Goal: Complete application form: Complete application form

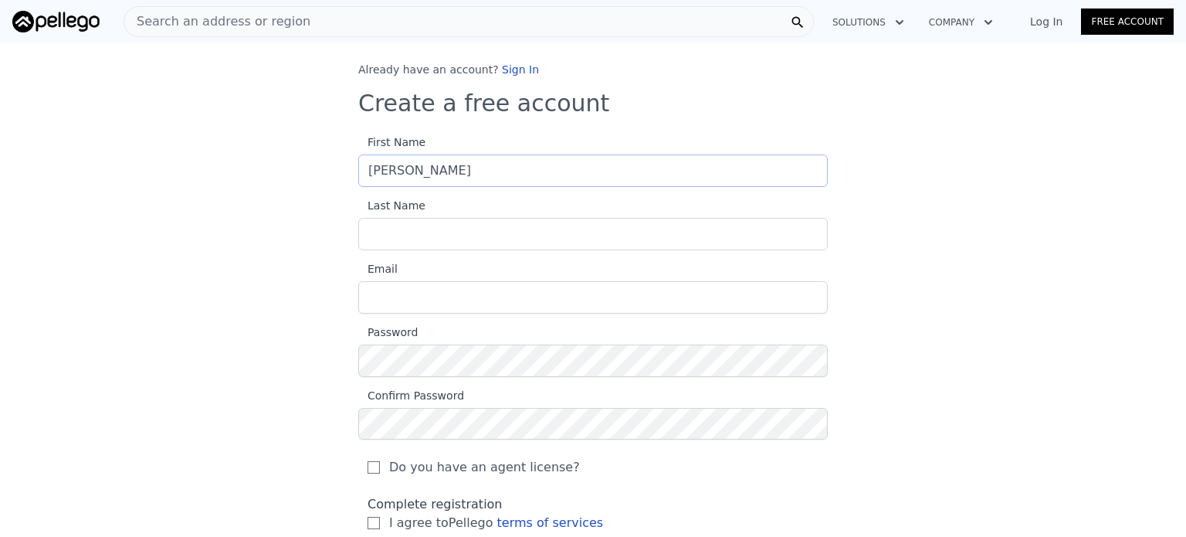
type input "[PERSON_NAME]"
type input "[EMAIL_ADDRESS][DOMAIN_NAME]"
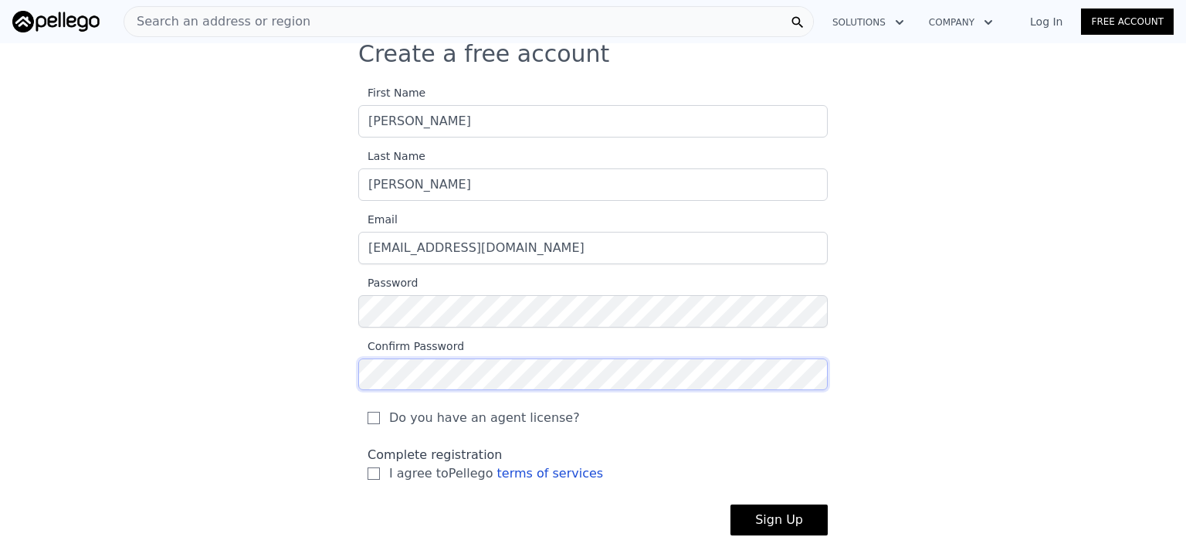
scroll to position [154, 0]
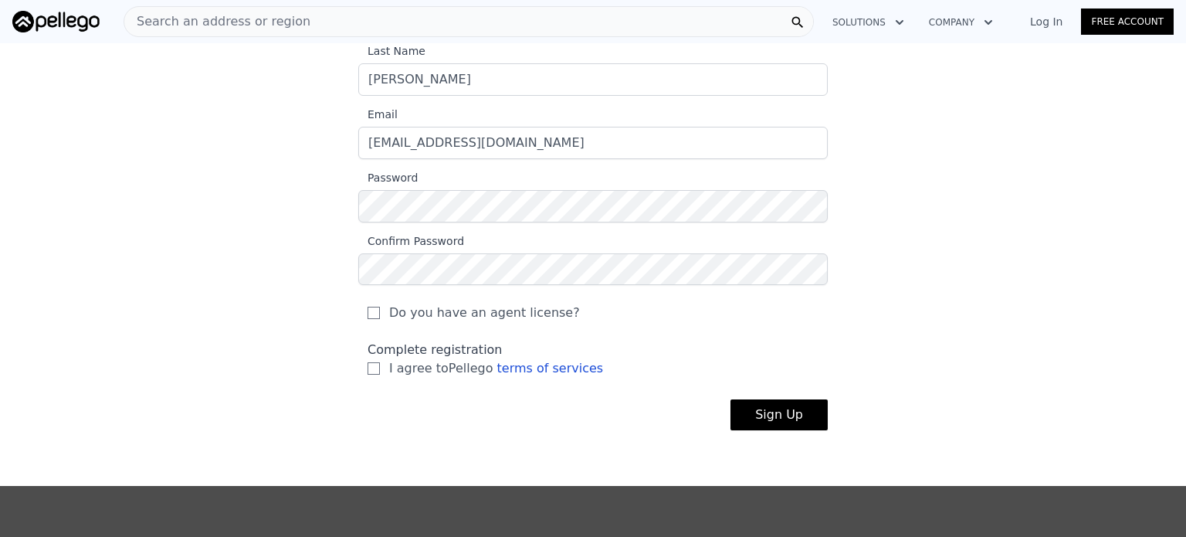
click at [442, 314] on span "Do you have an agent license?" at bounding box center [484, 313] width 191 height 19
click at [380, 314] on input "Do you have an agent license?" at bounding box center [374, 313] width 12 height 12
checkbox input "true"
click at [368, 373] on input "I agree to Pellego terms of services" at bounding box center [374, 368] width 12 height 12
checkbox input "true"
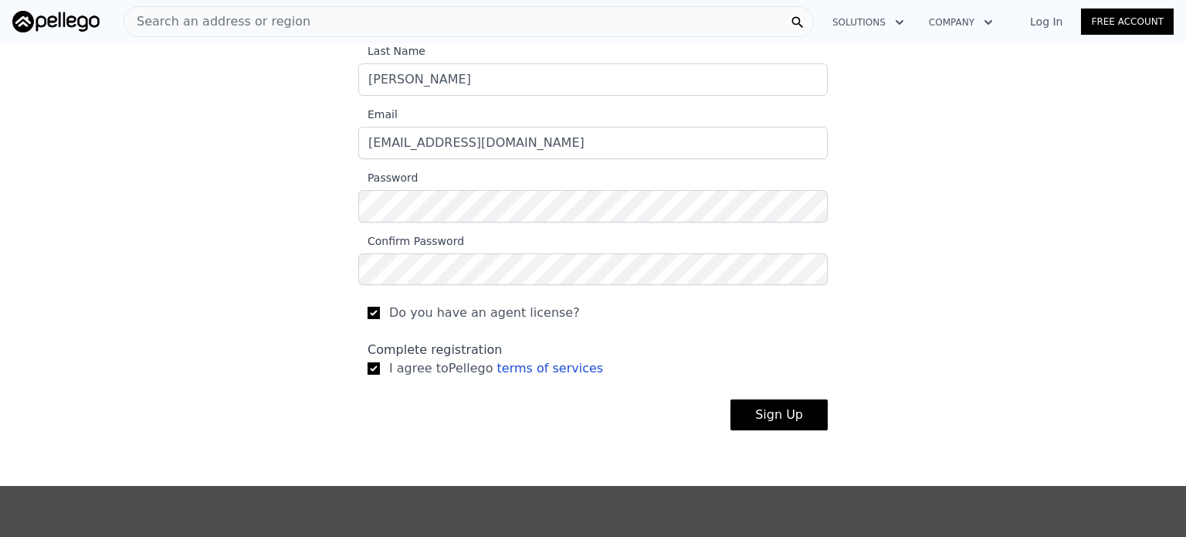
click at [769, 419] on button "Sign Up" at bounding box center [779, 414] width 97 height 31
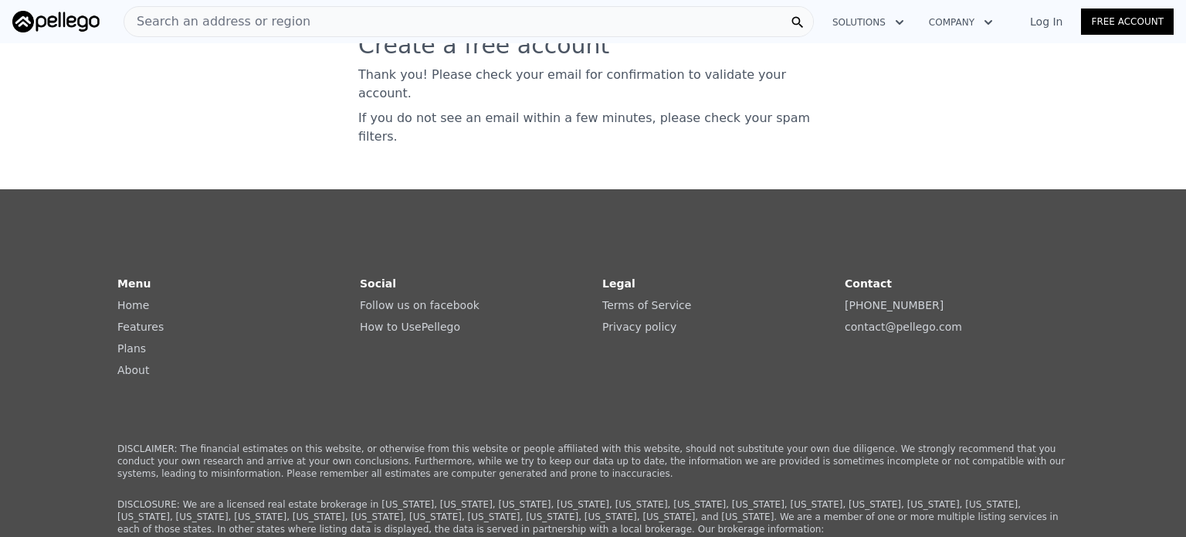
scroll to position [0, 0]
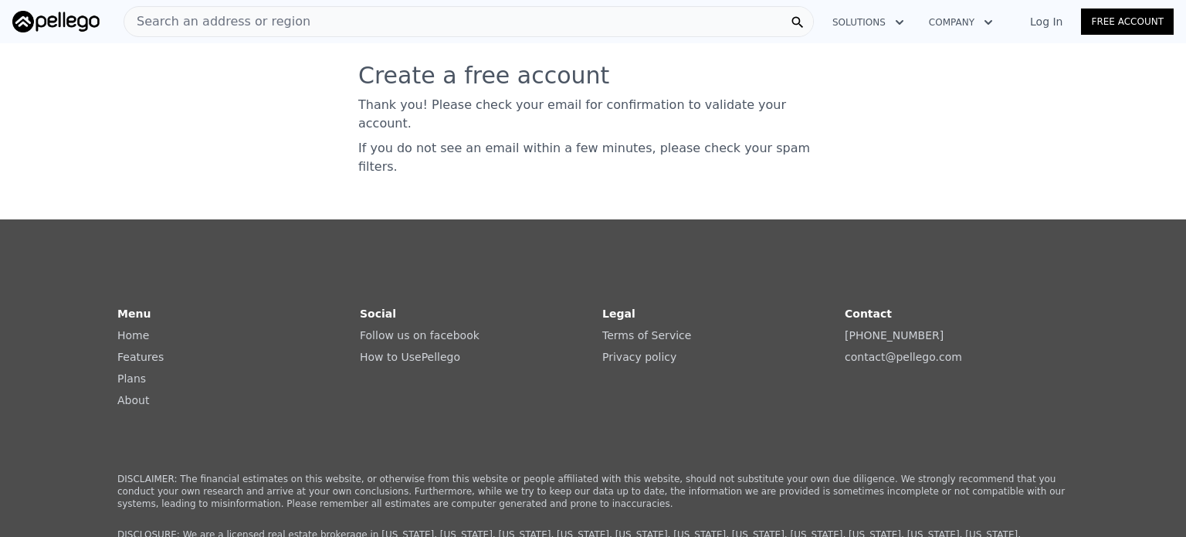
click at [1062, 31] on div "Log In Free Account" at bounding box center [1093, 21] width 162 height 25
click at [1054, 21] on link "Log In" at bounding box center [1047, 21] width 70 height 15
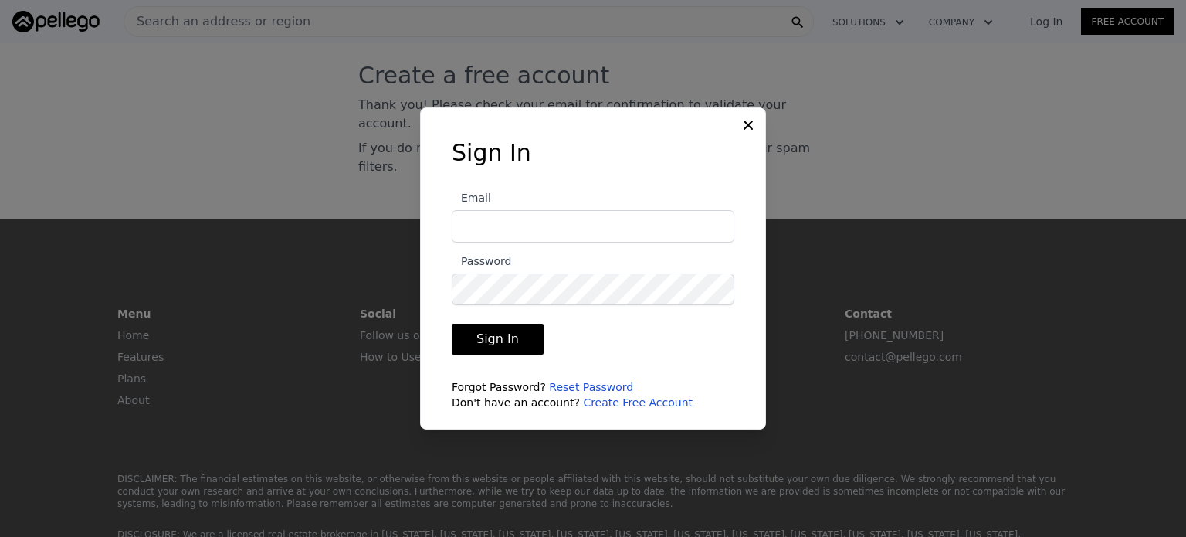
type input "[EMAIL_ADDRESS][DOMAIN_NAME]"
click at [504, 346] on button "Sign In" at bounding box center [498, 339] width 92 height 31
